Goal: Task Accomplishment & Management: Complete application form

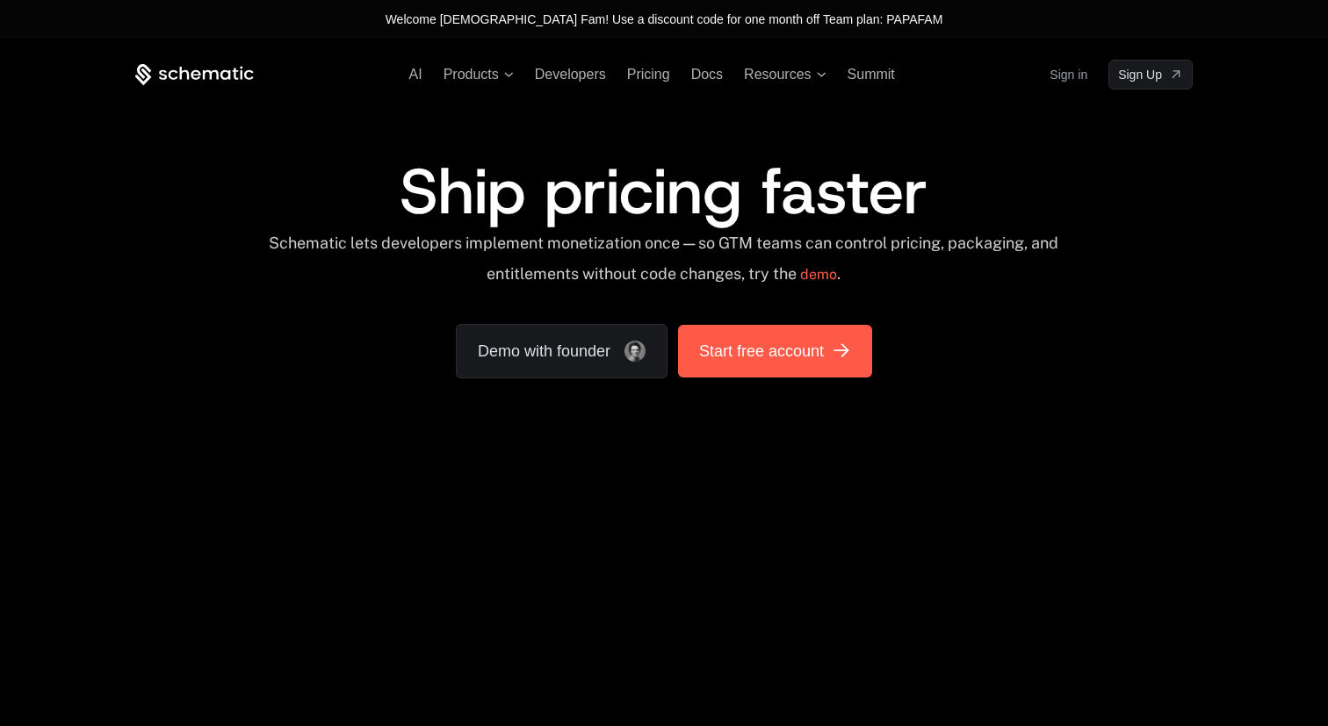
click at [756, 363] on span "Start free account" at bounding box center [761, 351] width 125 height 25
